Goal: Transaction & Acquisition: Purchase product/service

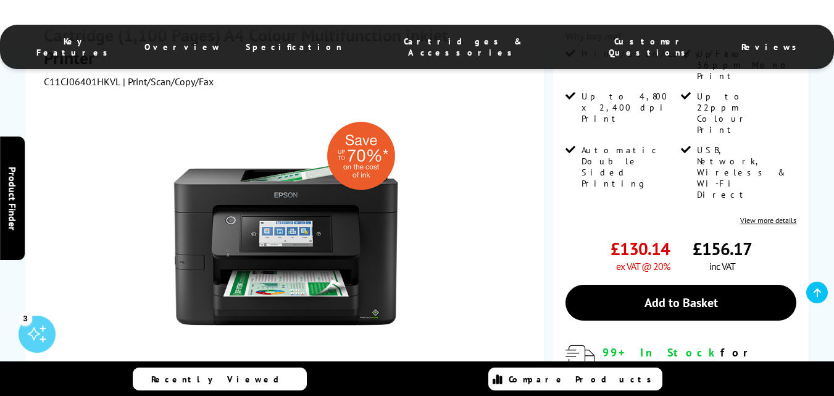
scroll to position [494, 0]
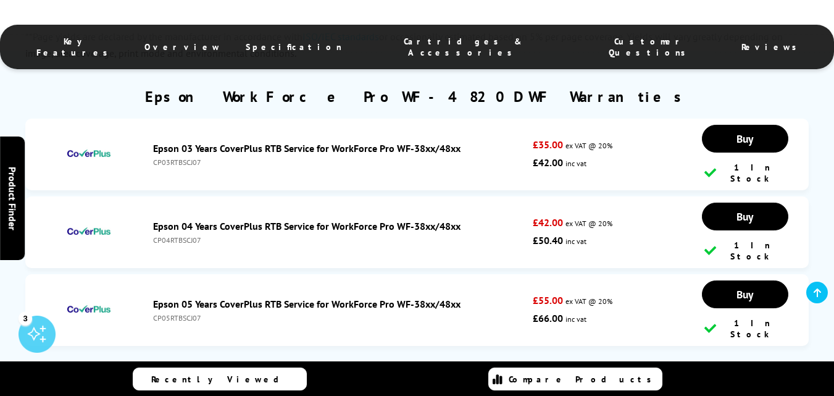
scroll to position [3665, 0]
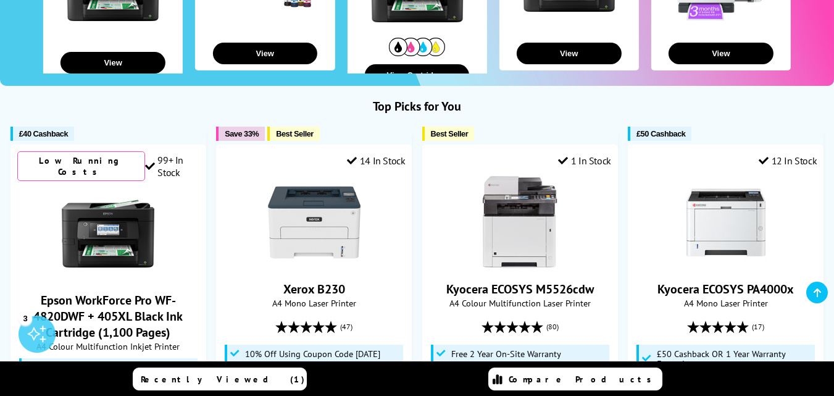
scroll to position [247, 0]
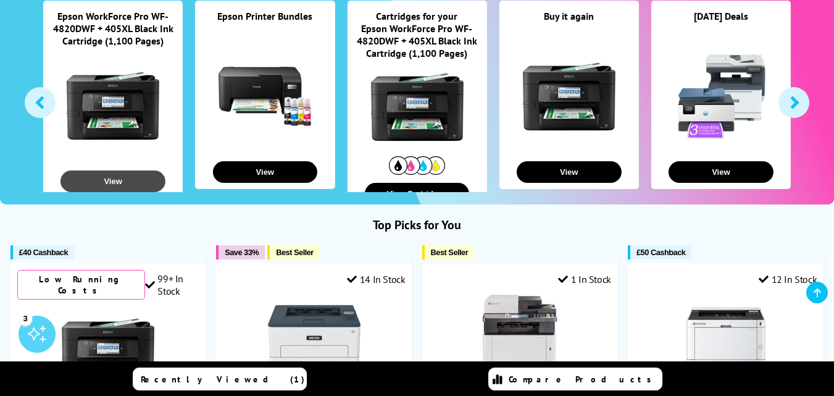
click at [120, 179] on button "View" at bounding box center [112, 181] width 105 height 22
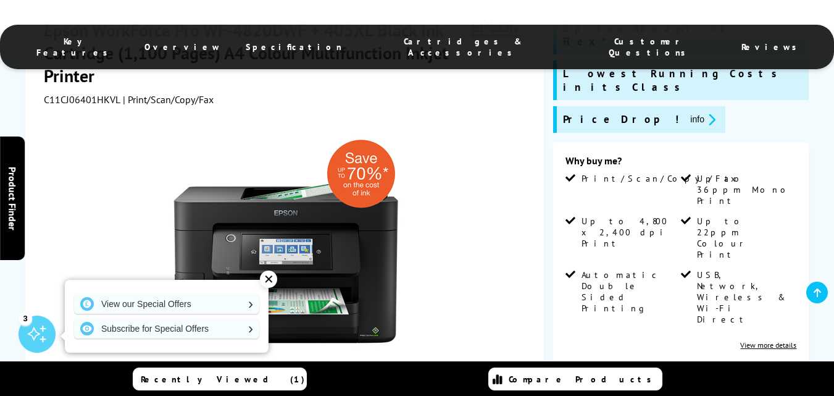
scroll to position [247, 0]
click at [272, 279] on div "✕" at bounding box center [268, 278] width 17 height 17
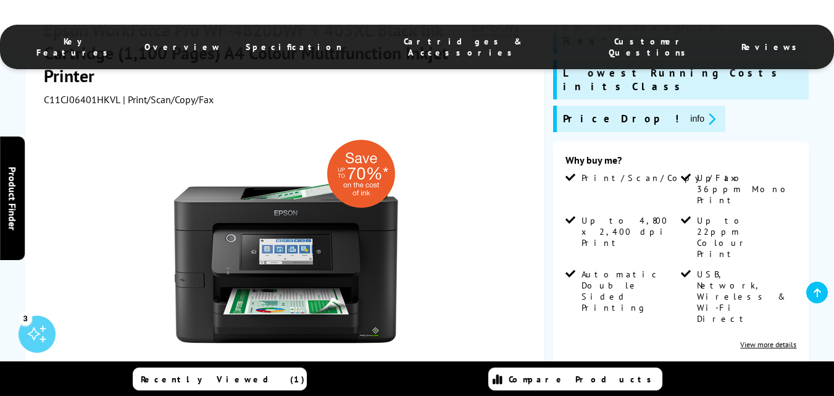
click at [468, 149] on div at bounding box center [286, 245] width 485 height 279
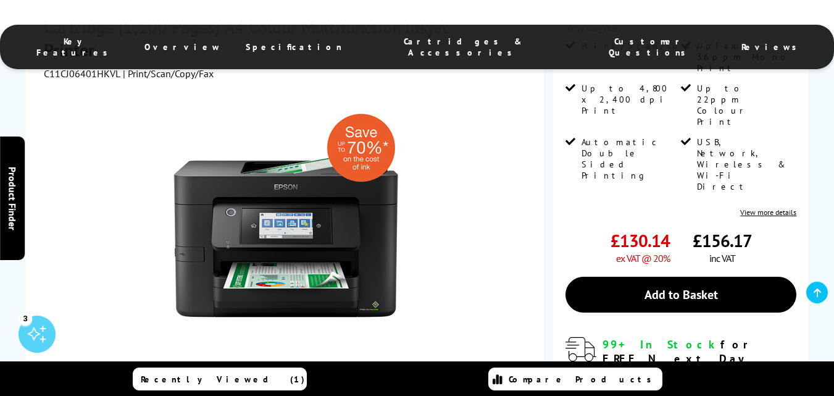
scroll to position [432, 0]
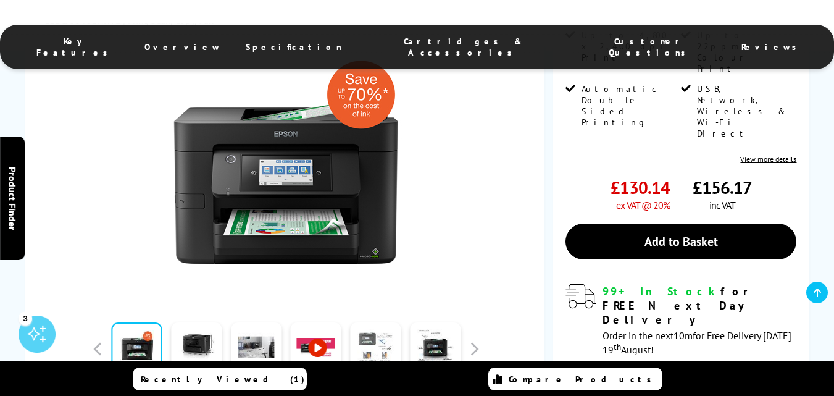
click at [373, 322] on link at bounding box center [375, 348] width 51 height 52
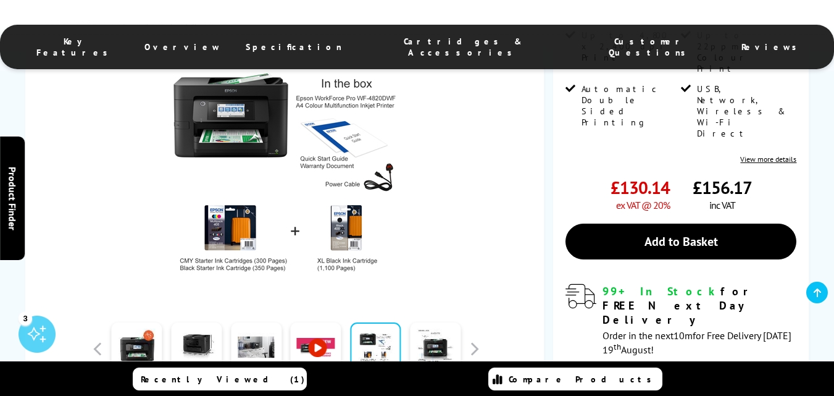
scroll to position [309, 0]
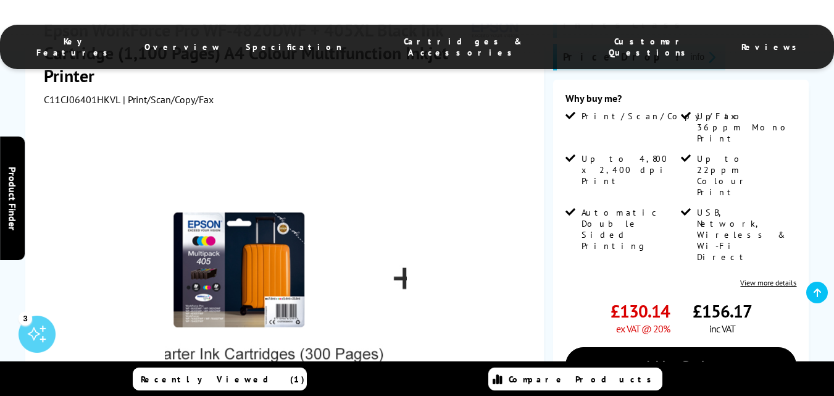
click at [246, 157] on img at bounding box center [286, 251] width 242 height 242
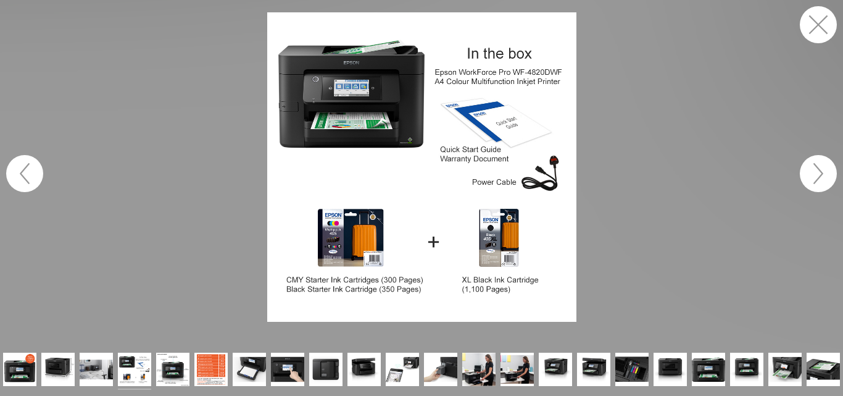
drag, startPoint x: 809, startPoint y: 23, endPoint x: 816, endPoint y: 24, distance: 6.8
click at [816, 24] on button "button" at bounding box center [818, 24] width 37 height 37
click at [817, 26] on button "button" at bounding box center [818, 24] width 37 height 37
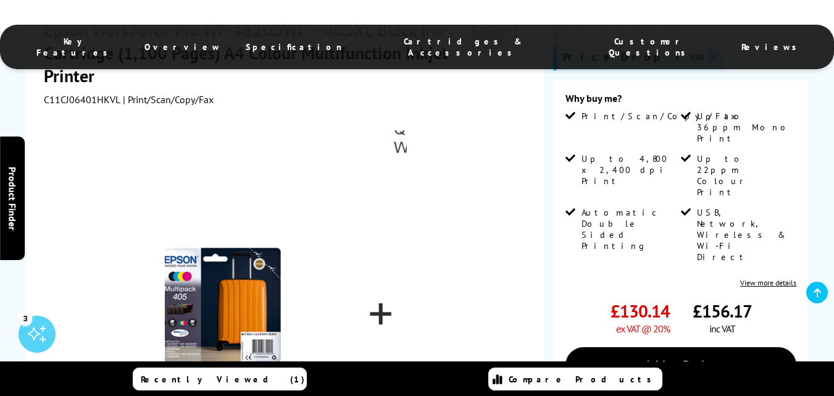
click at [250, 148] on img at bounding box center [286, 251] width 242 height 242
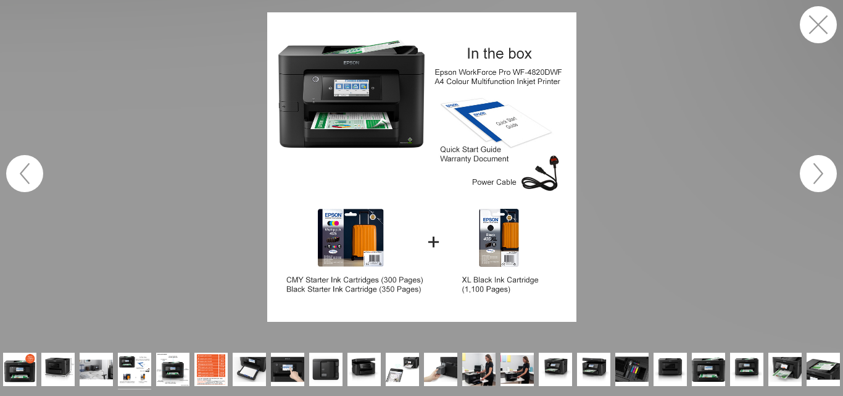
click at [368, 246] on img at bounding box center [421, 166] width 309 height 309
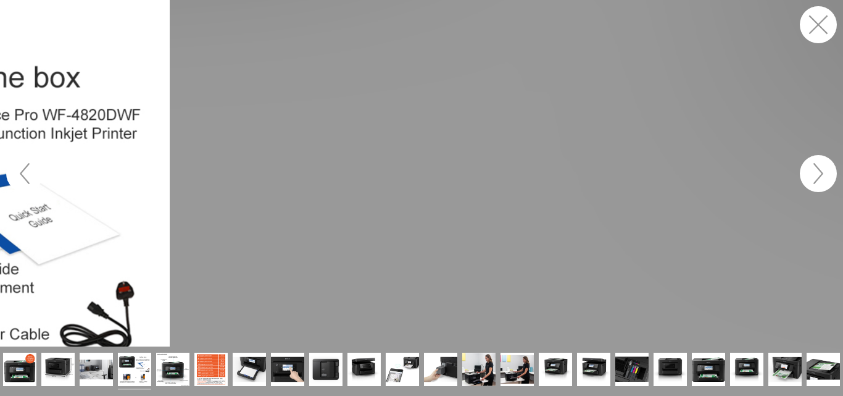
click at [818, 27] on button "button" at bounding box center [818, 24] width 37 height 37
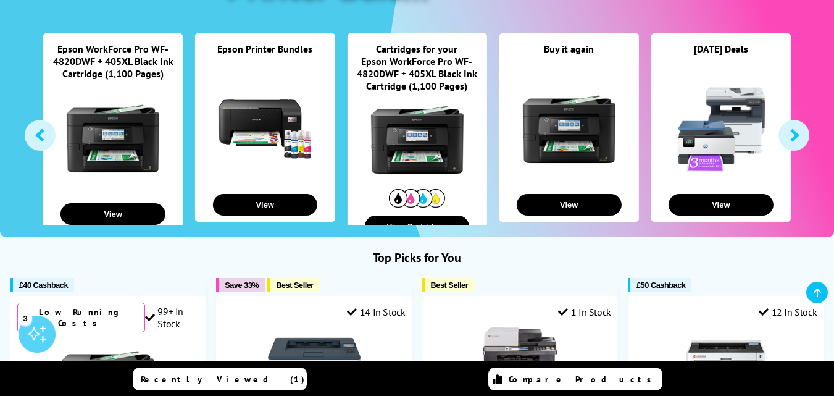
scroll to position [185, 0]
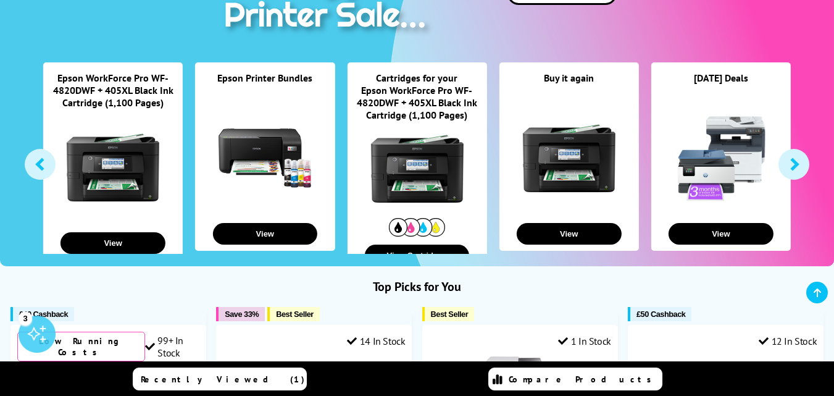
click at [423, 164] on link at bounding box center [416, 168] width 93 height 93
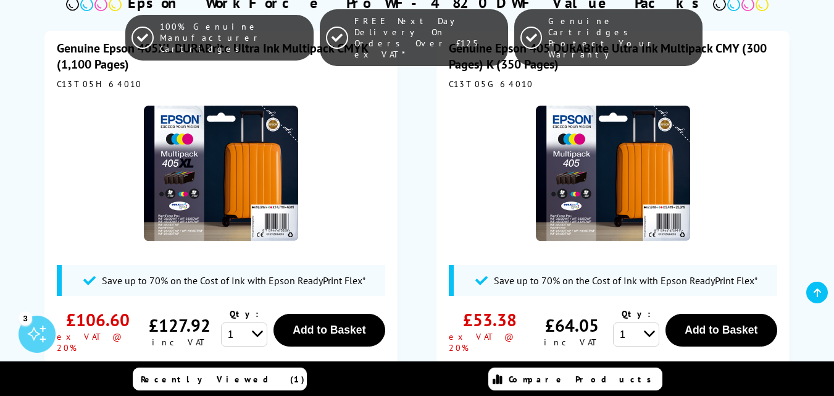
scroll to position [309, 0]
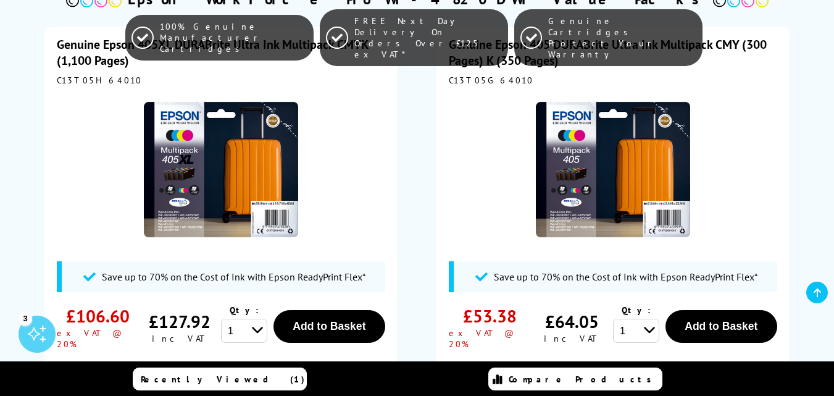
click at [198, 156] on img at bounding box center [221, 169] width 154 height 154
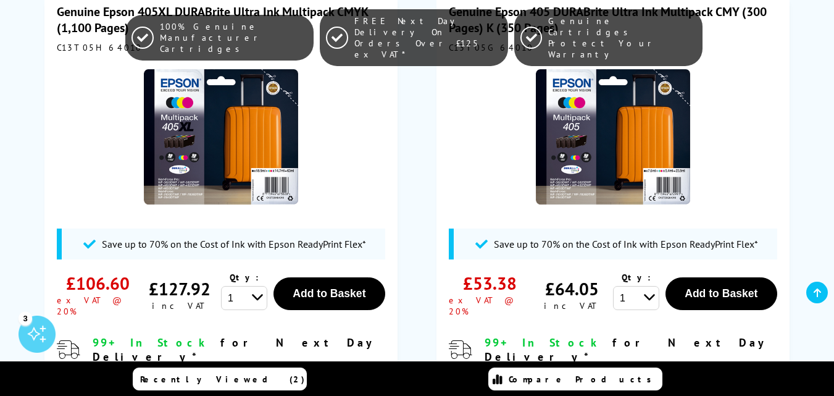
scroll to position [370, 0]
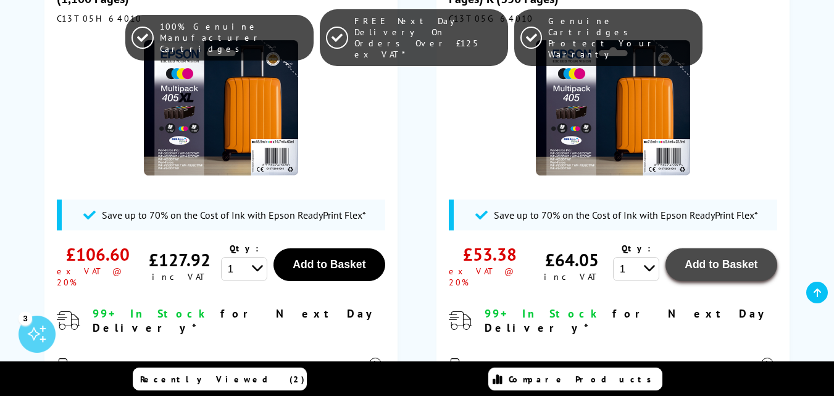
click at [365, 267] on span "Add to Basket" at bounding box center [329, 264] width 73 height 12
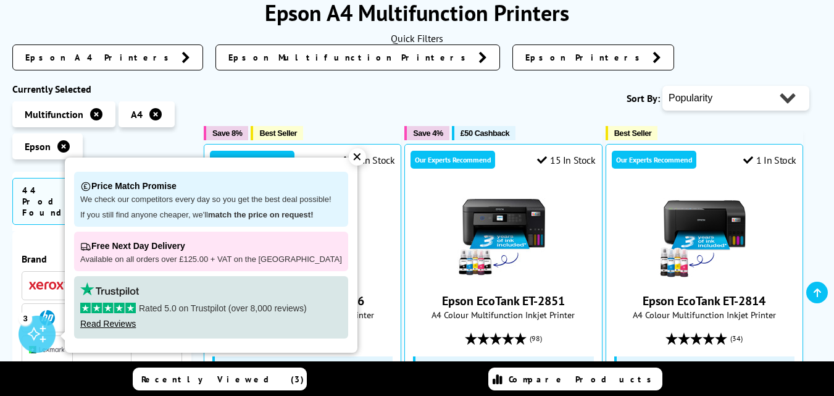
scroll to position [185, 0]
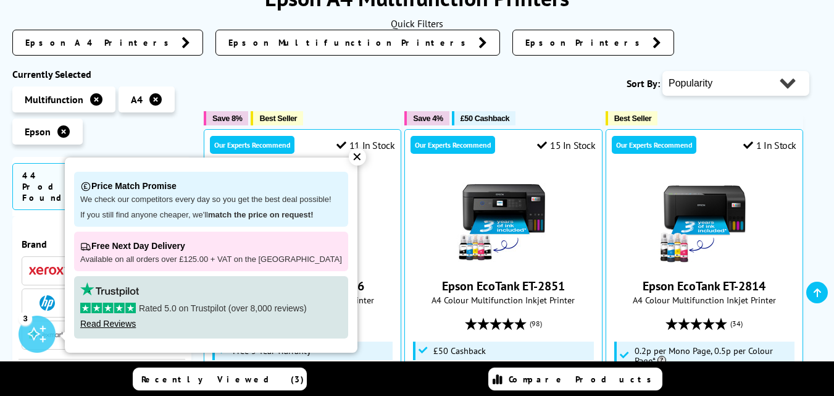
click at [349, 160] on div "✕" at bounding box center [357, 156] width 17 height 17
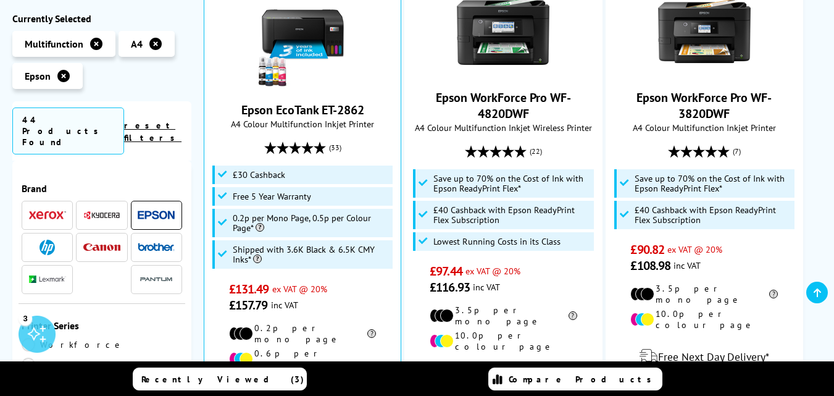
scroll to position [988, 0]
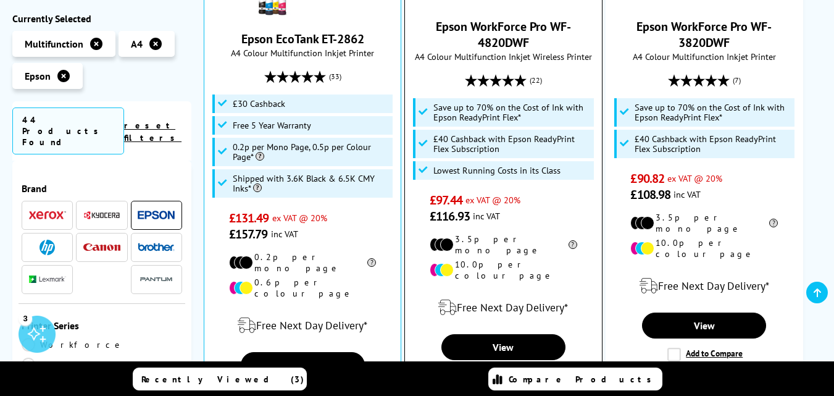
click at [439, 102] on span "Save up to 70% on the Cost of Ink with Epson ReadyPrint Flex*" at bounding box center [511, 112] width 157 height 20
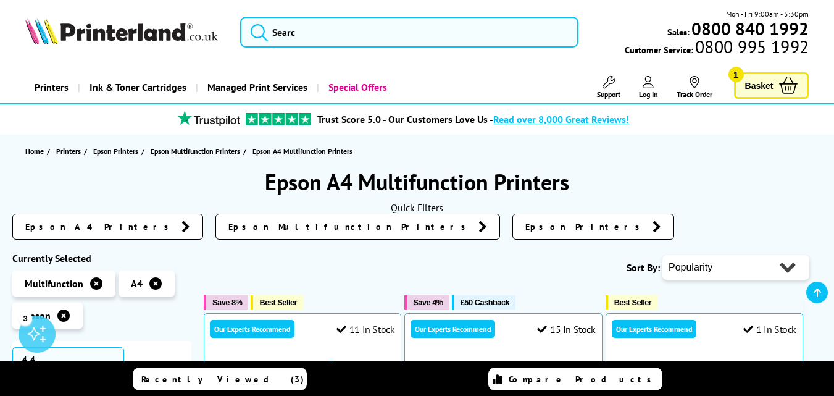
scroll to position [0, 0]
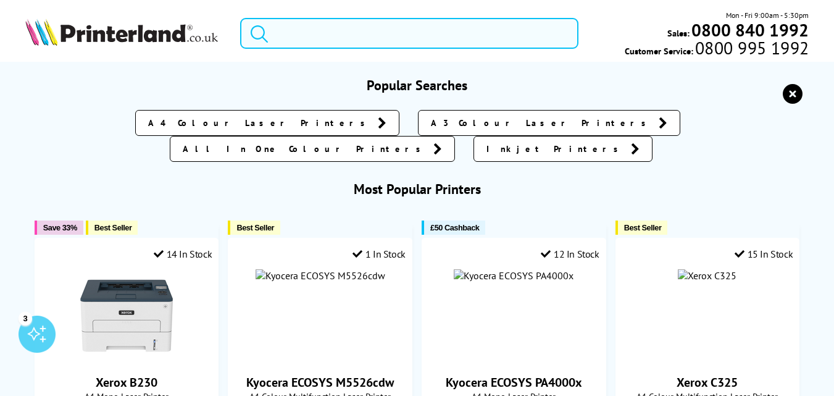
click at [426, 34] on input "search" at bounding box center [409, 33] width 338 height 31
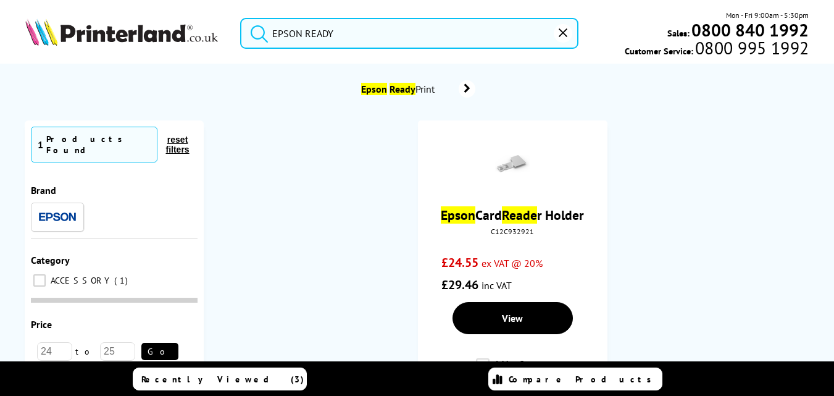
type input "EPSON READY"
click at [422, 81] on link "Epson Ready Print" at bounding box center [417, 88] width 117 height 17
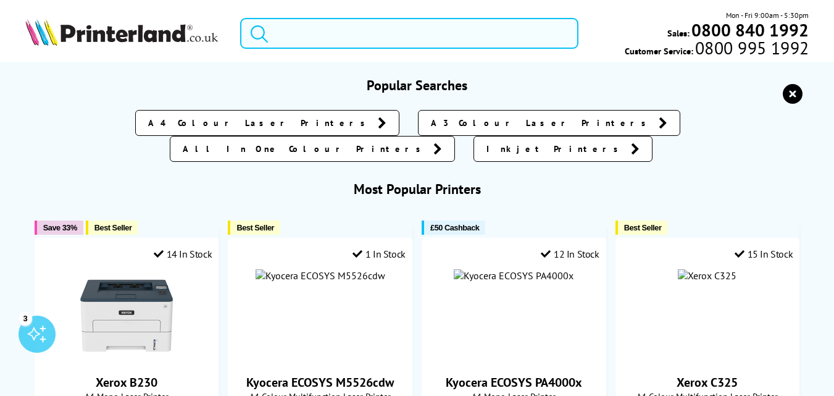
click at [411, 35] on input "search" at bounding box center [409, 33] width 338 height 31
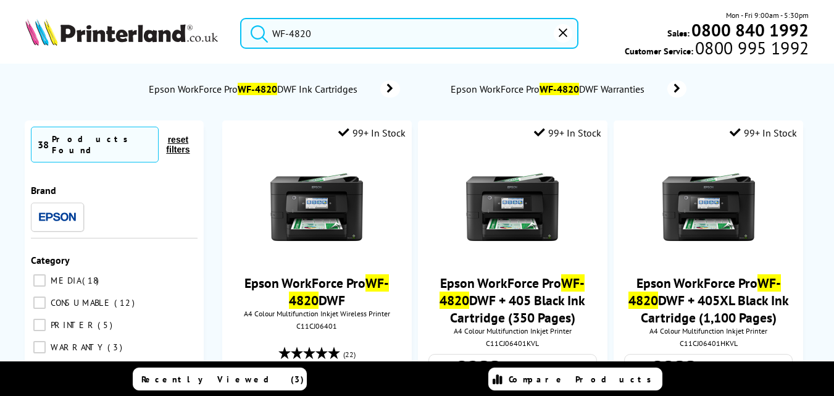
type input "WF-4820"
click at [245, 93] on mark "WF-4820" at bounding box center [258, 89] width 40 height 12
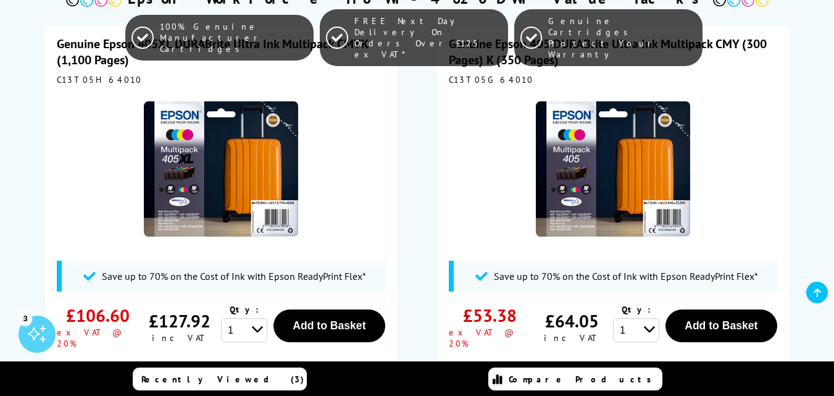
scroll to position [309, 0]
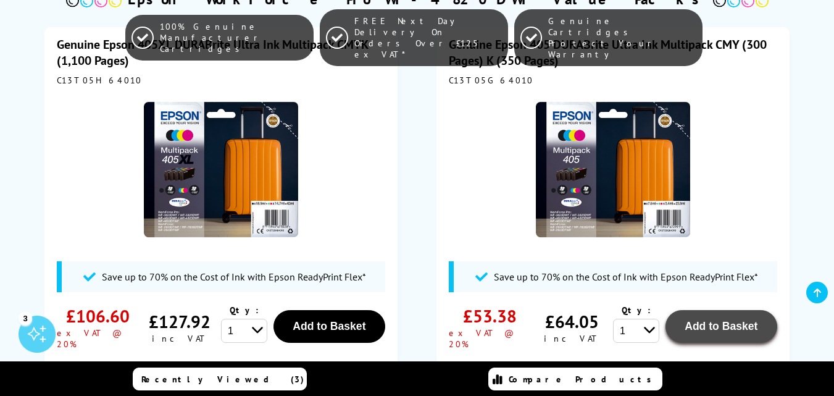
click at [365, 323] on span "Add to Basket" at bounding box center [329, 326] width 73 height 12
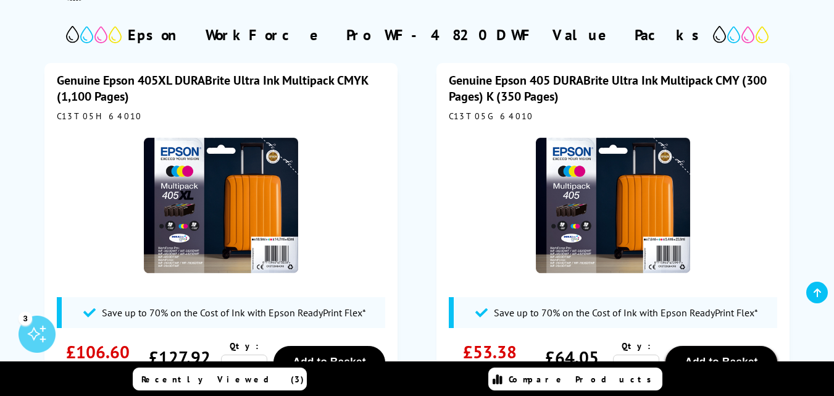
scroll to position [247, 0]
